Goal: Navigation & Orientation: Find specific page/section

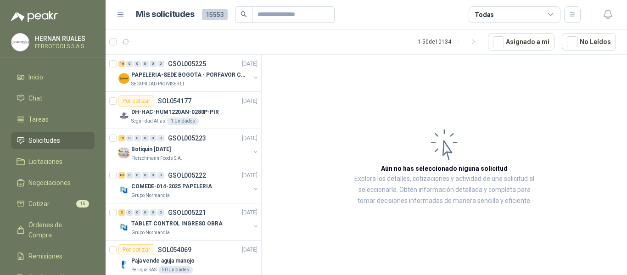
scroll to position [46, 0]
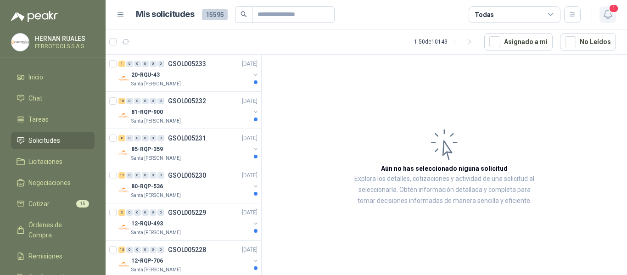
click at [614, 17] on button "1" at bounding box center [608, 14] width 17 height 17
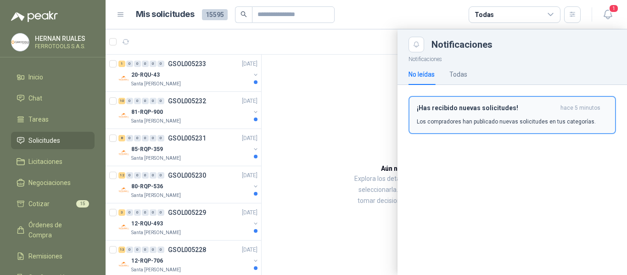
click at [461, 114] on div "¡Has recibido nuevas solicitudes! hace 5 minutos Los compradores han publicado …" at bounding box center [512, 115] width 191 height 22
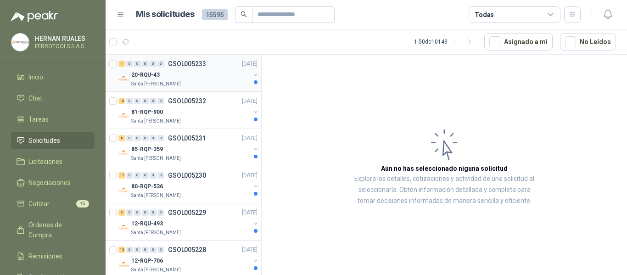
click at [199, 73] on div "20-RQU-43" at bounding box center [190, 74] width 119 height 11
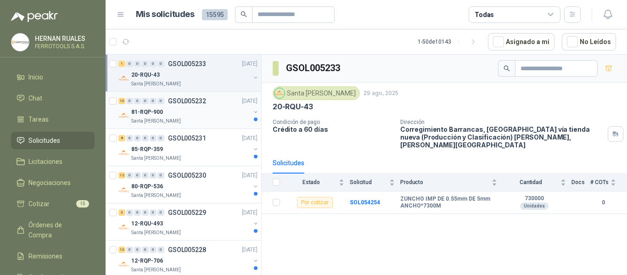
click at [202, 108] on div "81-RQP-900" at bounding box center [190, 112] width 119 height 11
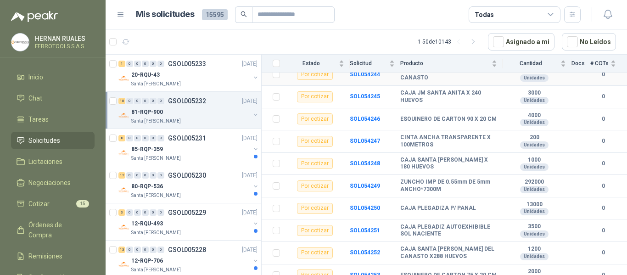
scroll to position [129, 0]
click at [205, 160] on div "Santa [PERSON_NAME]" at bounding box center [190, 158] width 119 height 7
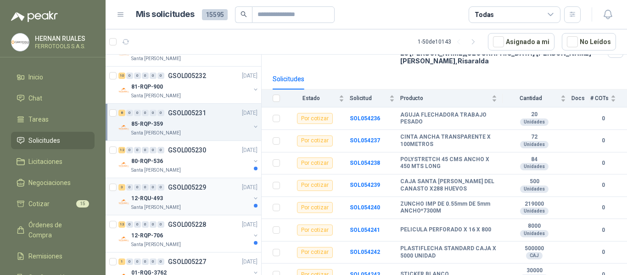
scroll to position [46, 0]
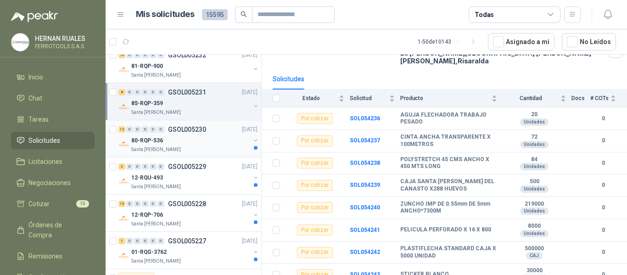
click at [193, 146] on div "80-RQP-536" at bounding box center [190, 140] width 119 height 11
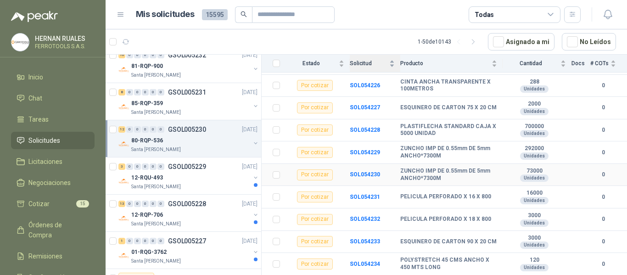
scroll to position [173, 0]
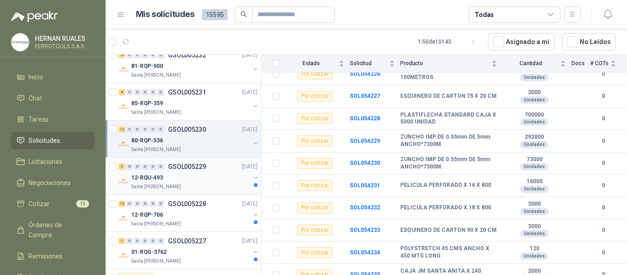
click at [211, 181] on div "12-RQU-493" at bounding box center [190, 177] width 119 height 11
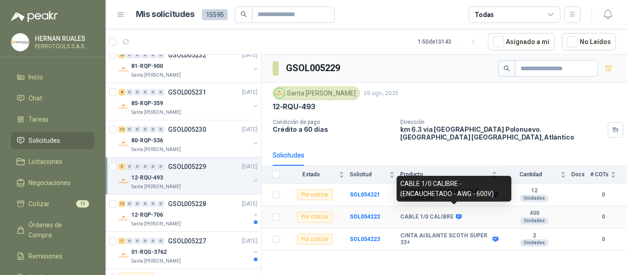
click at [456, 214] on icon at bounding box center [459, 217] width 6 height 6
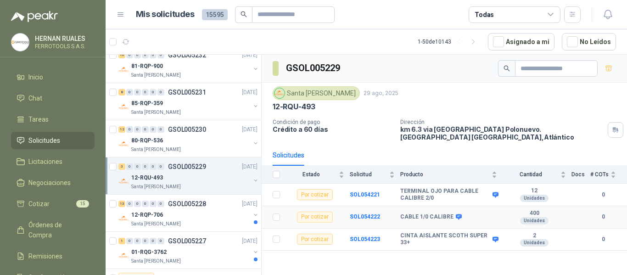
click at [431, 221] on td "CABLE 1/0 CALIBRE" at bounding box center [451, 217] width 102 height 22
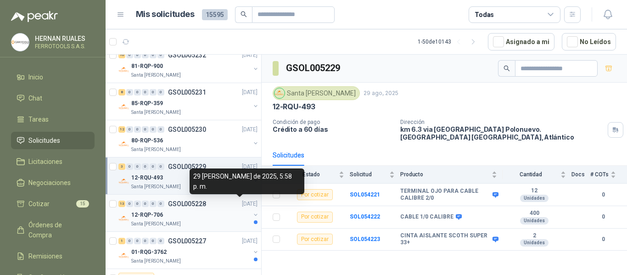
scroll to position [92, 0]
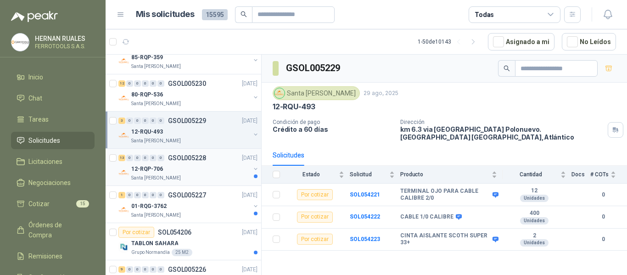
click at [222, 161] on div "13 0 0 0 0 0 GSOL005228 [DATE]" at bounding box center [188, 157] width 141 height 11
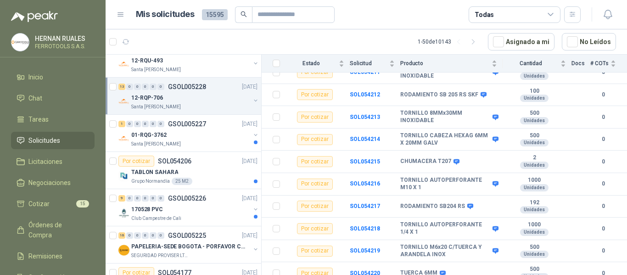
scroll to position [184, 0]
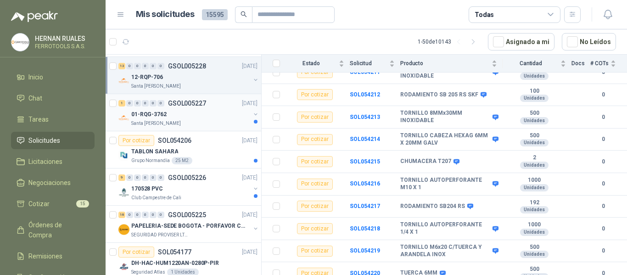
click at [181, 114] on div "01-RQG-3762" at bounding box center [190, 114] width 119 height 11
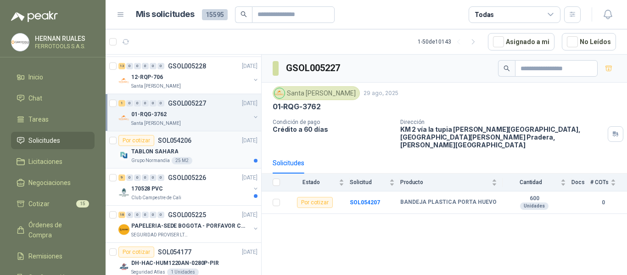
click at [218, 152] on div "TABLON SAHARA" at bounding box center [194, 151] width 126 height 11
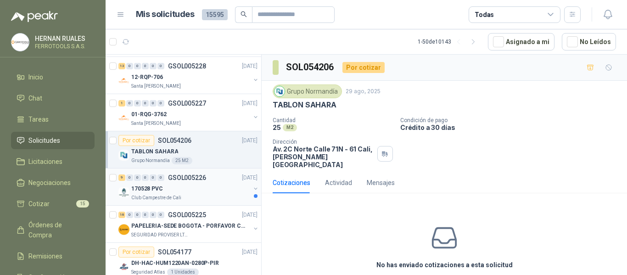
click at [217, 193] on div "170528 PVC" at bounding box center [190, 188] width 119 height 11
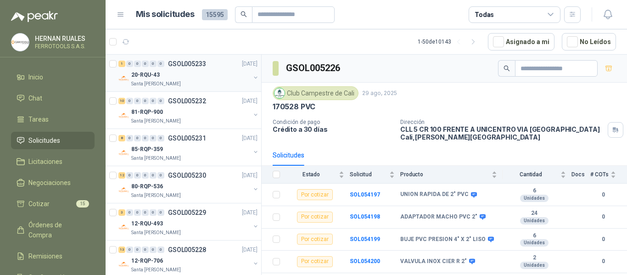
click at [187, 67] on p "GSOL005233" at bounding box center [187, 64] width 38 height 6
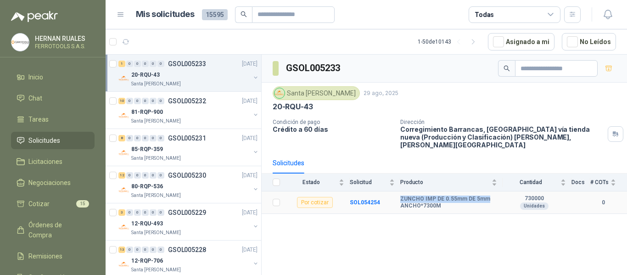
drag, startPoint x: 400, startPoint y: 191, endPoint x: 488, endPoint y: 191, distance: 87.7
click at [488, 196] on b "ZUNCHO IMP DE 0.55mm DE 5mm ANCHO*7300M" at bounding box center [448, 203] width 97 height 14
copy b "ZUNCHO IMP DE 0.55mm DE 5mm"
click at [203, 114] on div "81-RQP-900" at bounding box center [190, 112] width 119 height 11
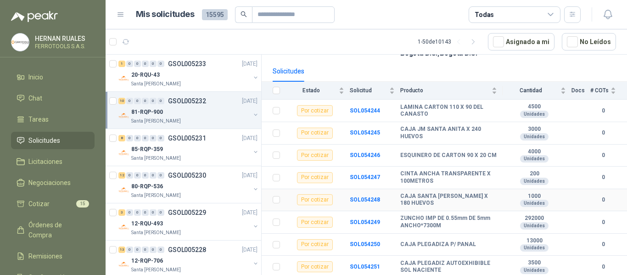
scroll to position [129, 0]
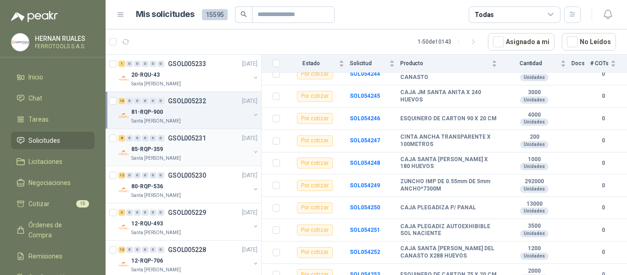
click at [213, 140] on div "8 0 0 0 0 0 GSOL005231 [DATE]" at bounding box center [188, 138] width 141 height 11
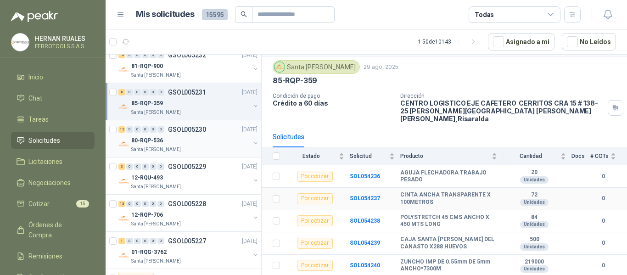
scroll to position [46, 0]
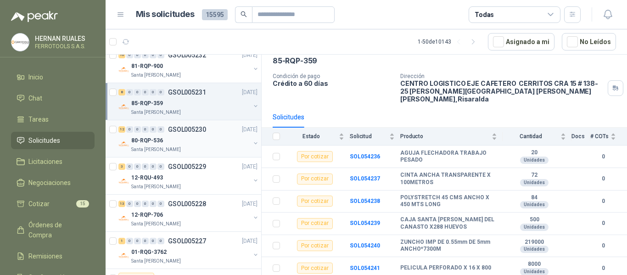
click at [146, 140] on p "80-RQP-536" at bounding box center [147, 140] width 32 height 9
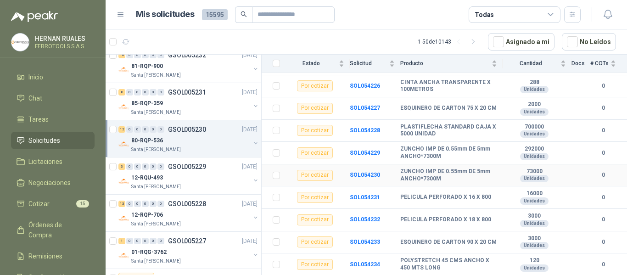
scroll to position [173, 0]
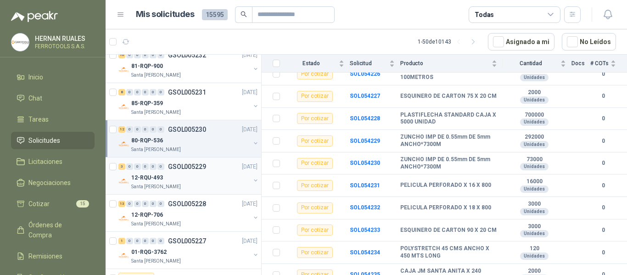
click at [181, 186] on div "Santa [PERSON_NAME]" at bounding box center [190, 186] width 119 height 7
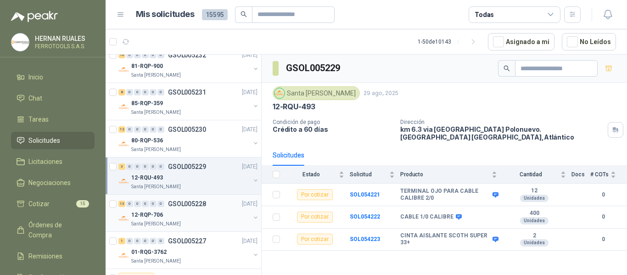
click at [186, 214] on div "12-RQP-706" at bounding box center [190, 214] width 119 height 11
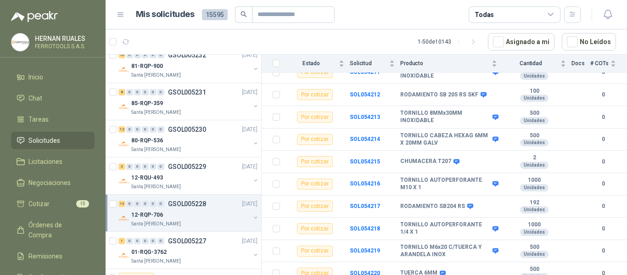
scroll to position [92, 0]
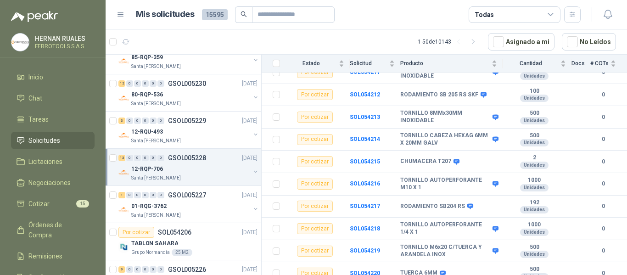
click at [163, 207] on p "01-RQG-3762" at bounding box center [148, 206] width 35 height 9
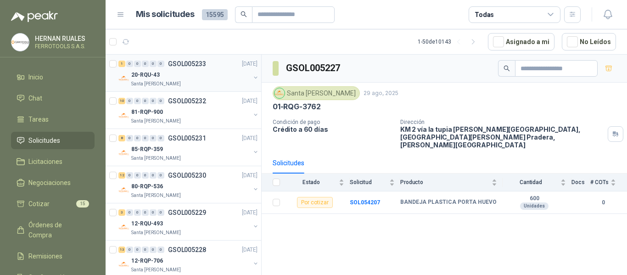
click at [203, 82] on div "Santa [PERSON_NAME]" at bounding box center [190, 83] width 119 height 7
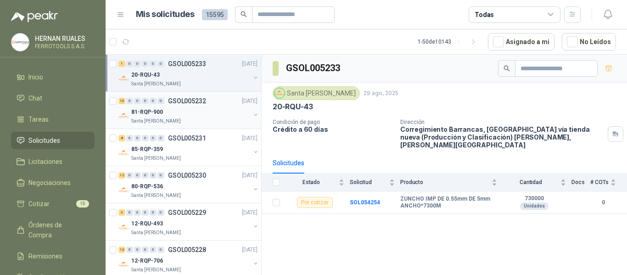
click at [211, 120] on div "Santa [PERSON_NAME]" at bounding box center [190, 121] width 119 height 7
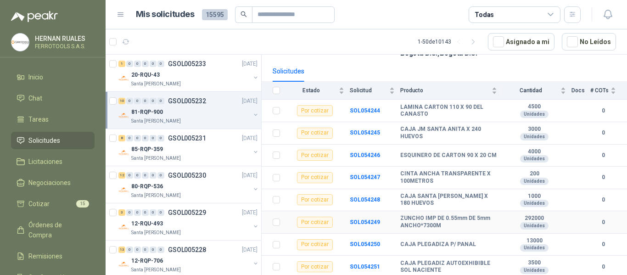
scroll to position [129, 0]
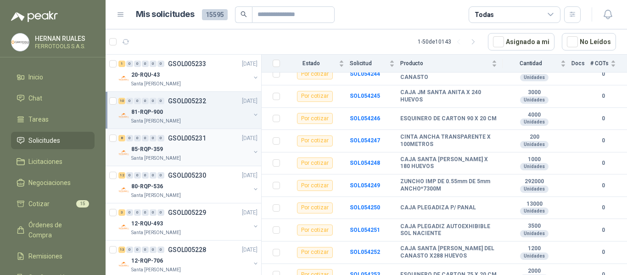
click at [235, 148] on div "85-RQP-359" at bounding box center [190, 149] width 119 height 11
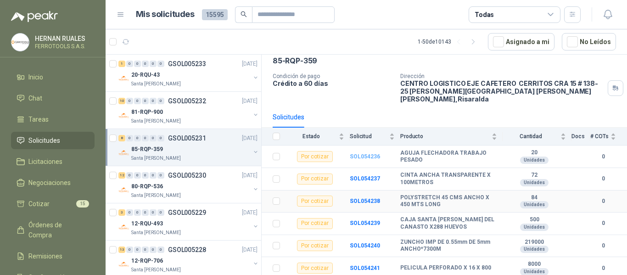
scroll to position [84, 0]
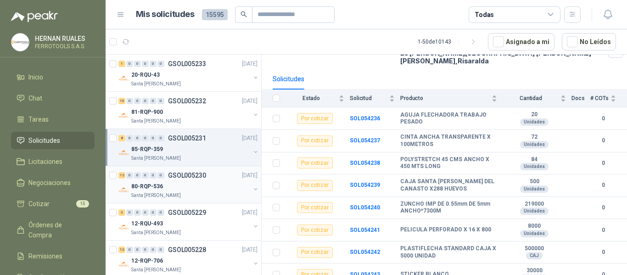
click at [229, 189] on div "80-RQP-536" at bounding box center [190, 186] width 119 height 11
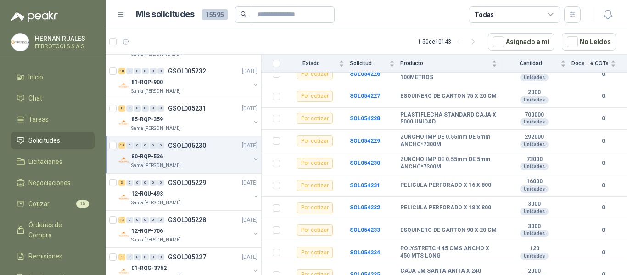
scroll to position [46, 0]
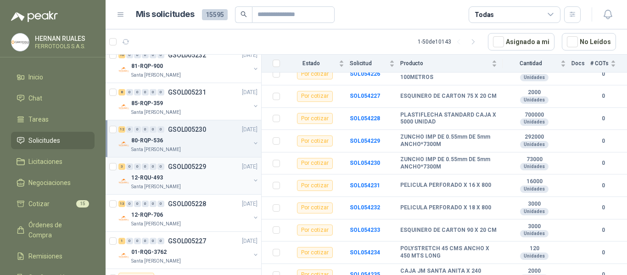
click at [206, 173] on div "12-RQU-493" at bounding box center [190, 177] width 119 height 11
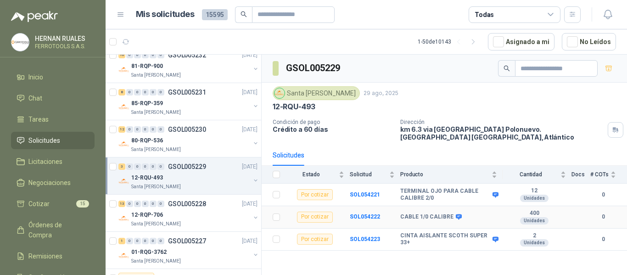
click at [400, 211] on td "SOL054222" at bounding box center [375, 217] width 51 height 22
drag, startPoint x: 401, startPoint y: 209, endPoint x: 451, endPoint y: 210, distance: 50.5
click at [451, 214] on div "CABLE 1/0 CALIBRE" at bounding box center [430, 217] width 60 height 7
copy div "CABLE 1/0 CALIBRE"
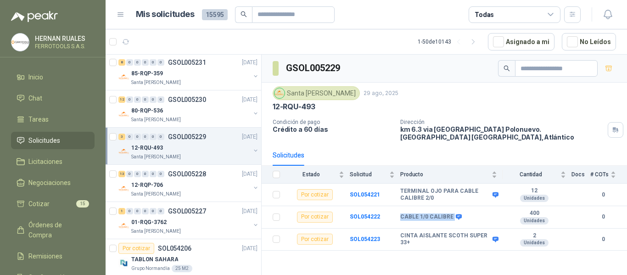
scroll to position [92, 0]
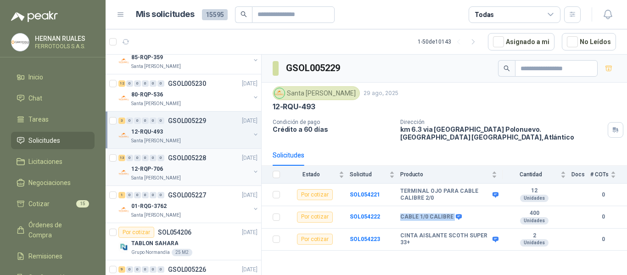
click at [174, 168] on div "12-RQP-706" at bounding box center [190, 168] width 119 height 11
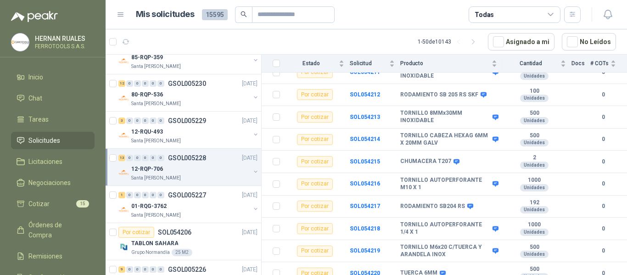
scroll to position [138, 0]
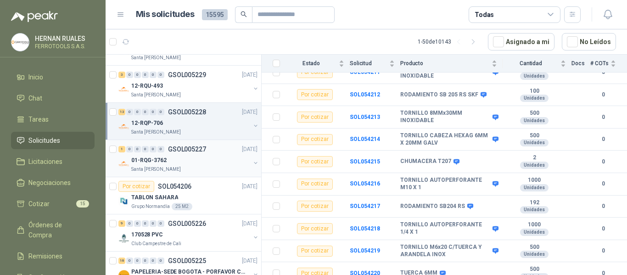
click at [220, 149] on div "1 0 0 0 0 0 GSOL005227 [DATE]" at bounding box center [188, 149] width 141 height 11
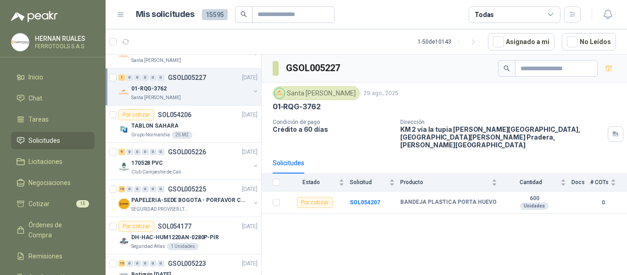
scroll to position [138, 0]
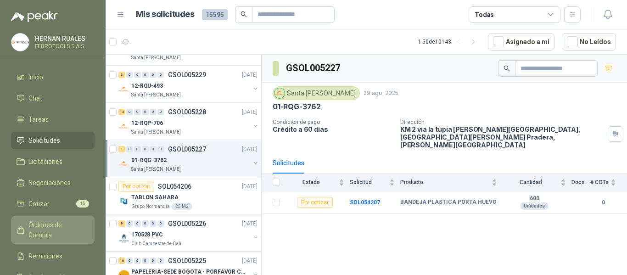
click at [51, 218] on link "Órdenes de Compra" at bounding box center [53, 230] width 84 height 28
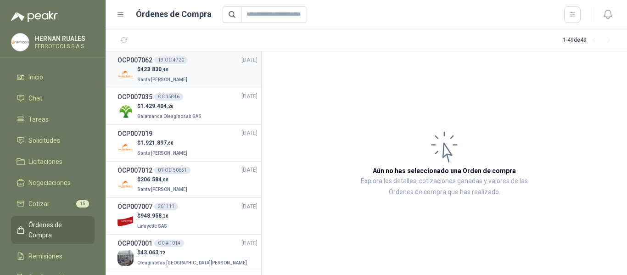
click at [197, 64] on div "OCP007062 19-OC-4720 [DATE]" at bounding box center [188, 60] width 140 height 10
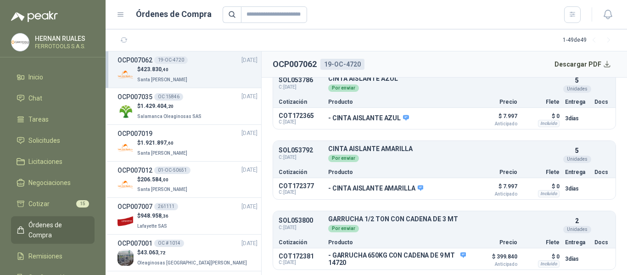
scroll to position [188, 0]
click at [185, 104] on p "$ 1.429.404 ,20" at bounding box center [170, 106] width 66 height 9
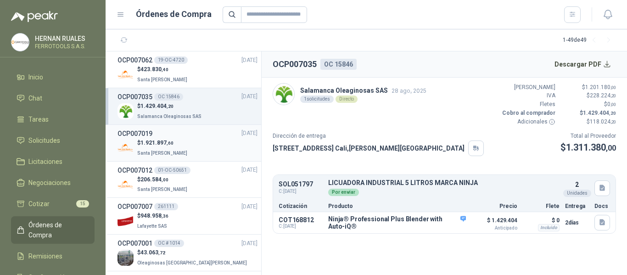
click at [195, 147] on div "$ 1.921.897 ,60 Santa [PERSON_NAME]" at bounding box center [188, 148] width 140 height 19
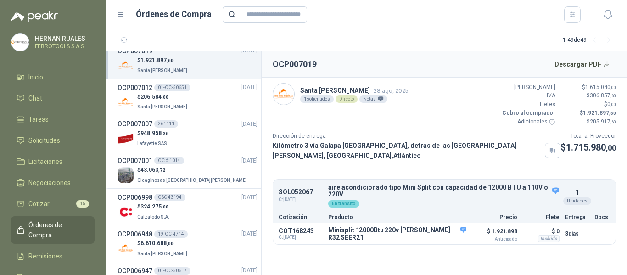
scroll to position [92, 0]
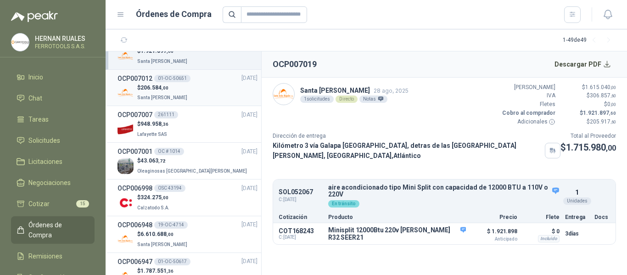
click at [189, 94] on div "$ 206.584 ,00 Santa [PERSON_NAME]" at bounding box center [188, 93] width 140 height 19
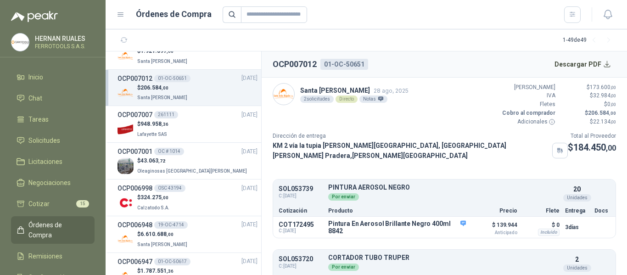
scroll to position [34, 0]
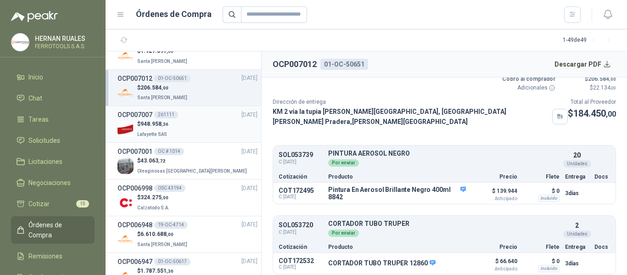
click at [213, 130] on div "$ 948.958 ,36 [GEOGRAPHIC_DATA]" at bounding box center [188, 129] width 140 height 19
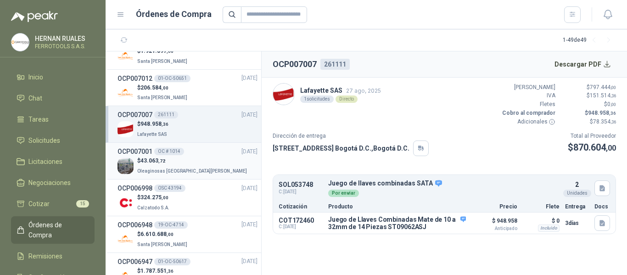
click at [213, 161] on div "$ 43.063 ,72 Oleaginosas [GEOGRAPHIC_DATA][PERSON_NAME]" at bounding box center [188, 166] width 140 height 19
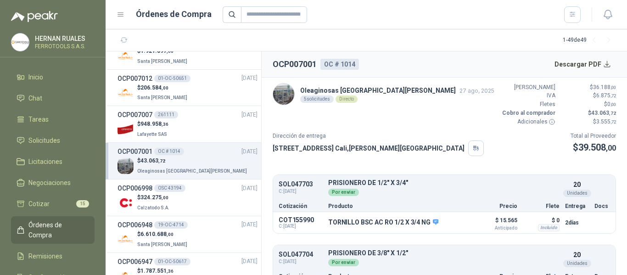
scroll to position [138, 0]
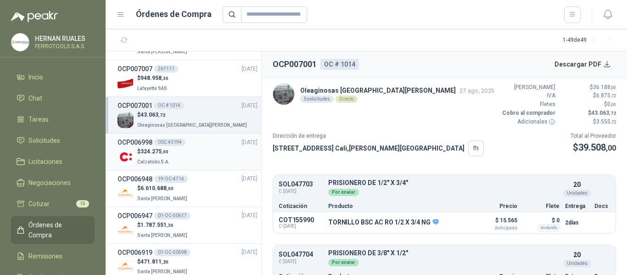
click at [207, 161] on div "$ 324.275 ,00 Calzatodo S.A." at bounding box center [188, 156] width 140 height 19
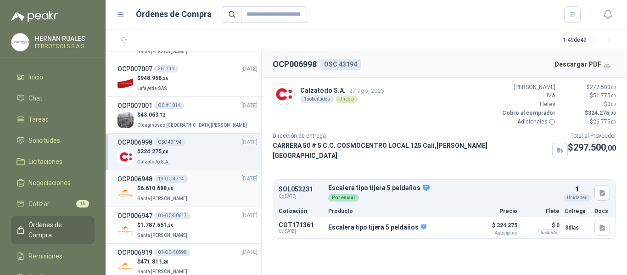
click at [212, 193] on div "$ 6.610.688 ,00 Santa [PERSON_NAME]" at bounding box center [188, 193] width 140 height 19
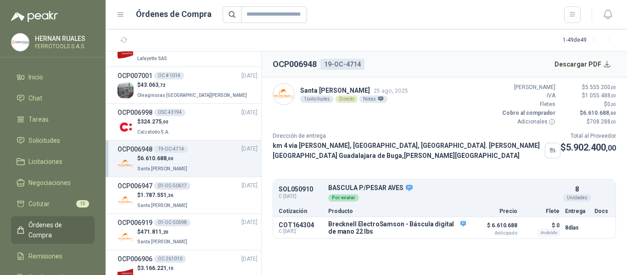
scroll to position [184, 0]
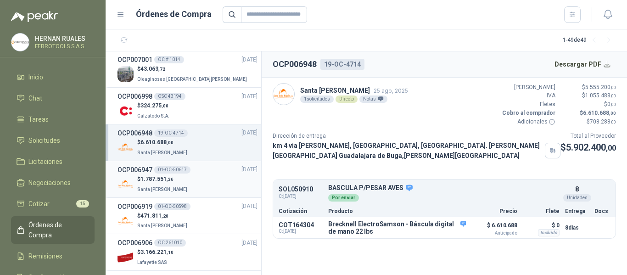
click at [217, 179] on div "$ 1.787.551 ,36 [GEOGRAPHIC_DATA][PERSON_NAME]" at bounding box center [188, 184] width 140 height 19
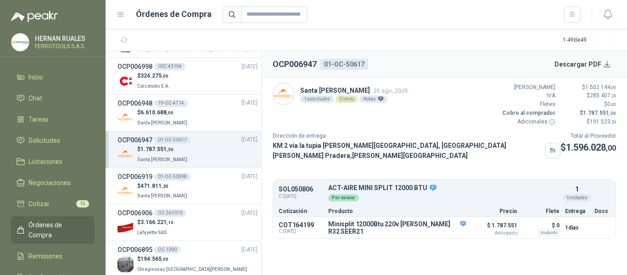
scroll to position [230, 0]
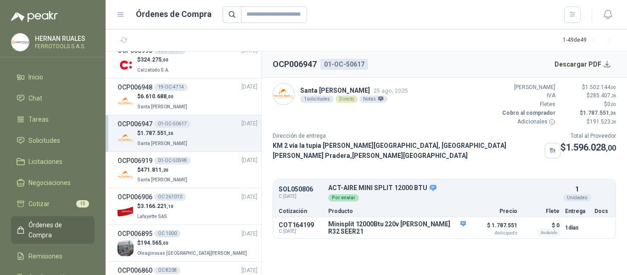
click at [217, 179] on div "$ 471.811 ,20 Santa [PERSON_NAME]" at bounding box center [188, 175] width 140 height 19
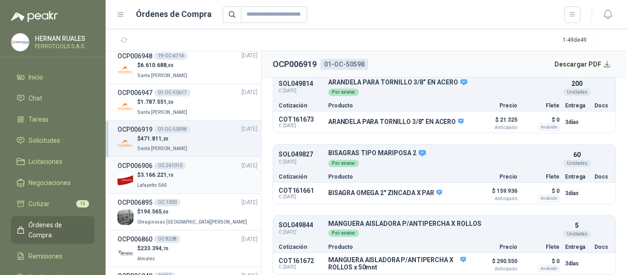
scroll to position [276, 0]
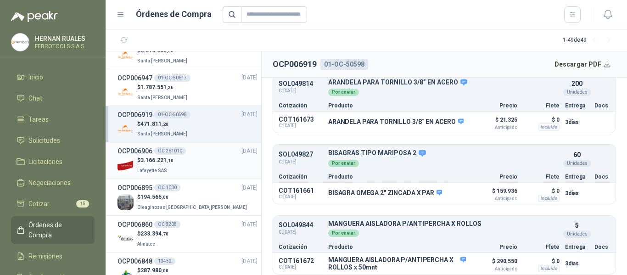
click at [199, 170] on div "$ 3.166.221 ,10 Lafayette SAS" at bounding box center [188, 165] width 140 height 19
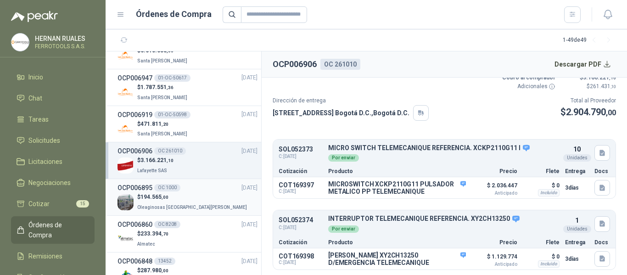
scroll to position [321, 0]
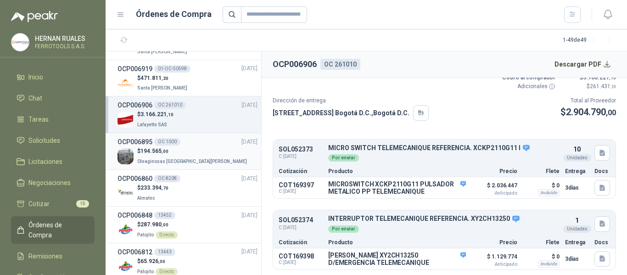
click at [197, 157] on div "$ 194.565 ,00 Oleaginosas [GEOGRAPHIC_DATA][PERSON_NAME]" at bounding box center [188, 156] width 140 height 19
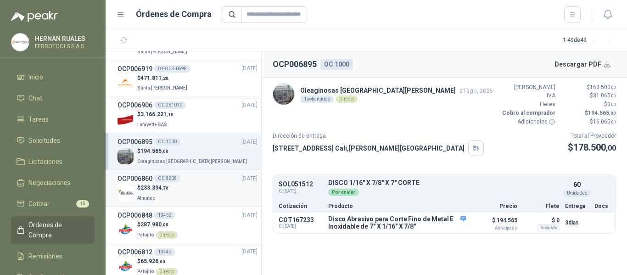
click at [199, 185] on div "$ 233.394 ,70 Almatec" at bounding box center [188, 193] width 140 height 19
